Goal: Transaction & Acquisition: Obtain resource

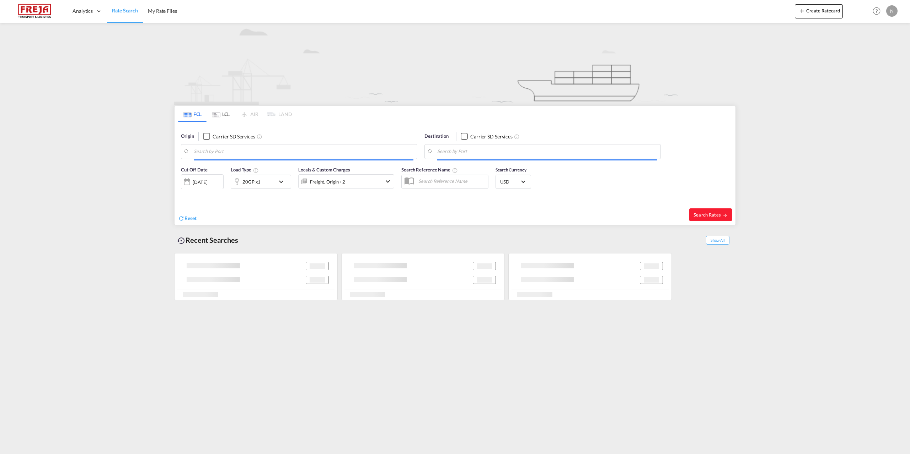
type input "[GEOGRAPHIC_DATA] ([GEOGRAPHIC_DATA]), DKCPH"
type input "[GEOGRAPHIC_DATA], [GEOGRAPHIC_DATA]"
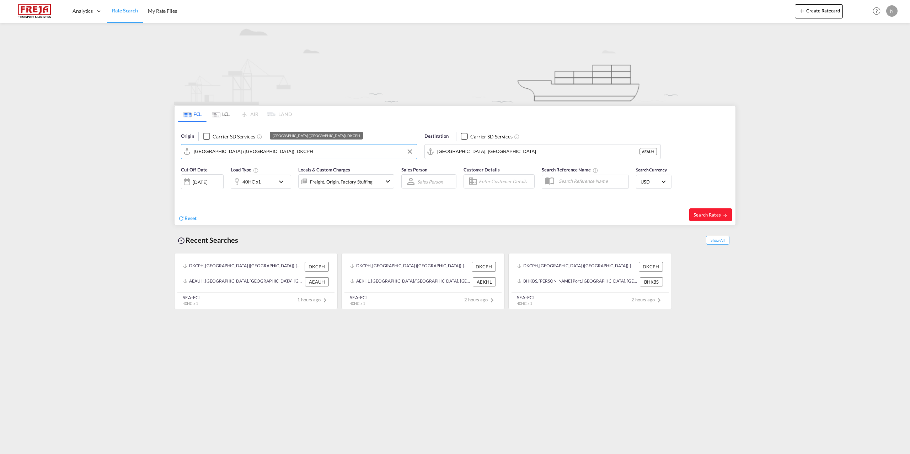
click at [313, 149] on input "[GEOGRAPHIC_DATA] ([GEOGRAPHIC_DATA]), DKCPH" at bounding box center [304, 151] width 220 height 11
click at [263, 173] on div "Aarhus [GEOGRAPHIC_DATA] DKAAR" at bounding box center [248, 171] width 135 height 21
type input "[GEOGRAPHIC_DATA], [GEOGRAPHIC_DATA]"
click at [508, 148] on input "[GEOGRAPHIC_DATA], [GEOGRAPHIC_DATA]" at bounding box center [547, 151] width 220 height 11
click at [495, 167] on div "[GEOGRAPHIC_DATA] [GEOGRAPHIC_DATA] [GEOGRAPHIC_DATA]" at bounding box center [492, 171] width 135 height 21
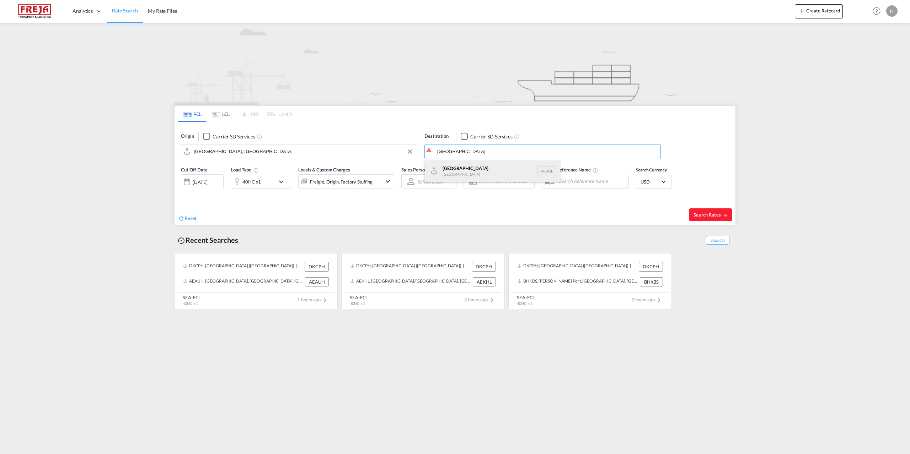
type input "[GEOGRAPHIC_DATA], [GEOGRAPHIC_DATA]"
click at [724, 214] on md-icon "icon-arrow-right" at bounding box center [724, 215] width 5 height 5
type input "DKAAR to ARBUE / [DATE]"
